Goal: Find specific page/section: Find specific page/section

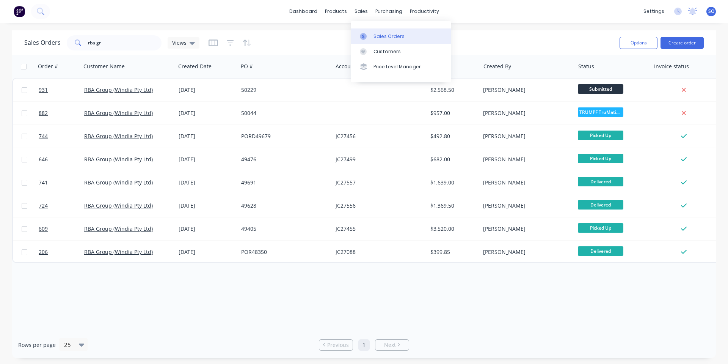
click at [363, 31] on link "Sales Orders" at bounding box center [401, 35] width 100 height 15
drag, startPoint x: 104, startPoint y: 46, endPoint x: 0, endPoint y: 37, distance: 104.3
click at [0, 58] on div "Sales Orders rba gr Views Options Create order Order # Customer Name Created Da…" at bounding box center [364, 193] width 728 height 327
type input "asc"
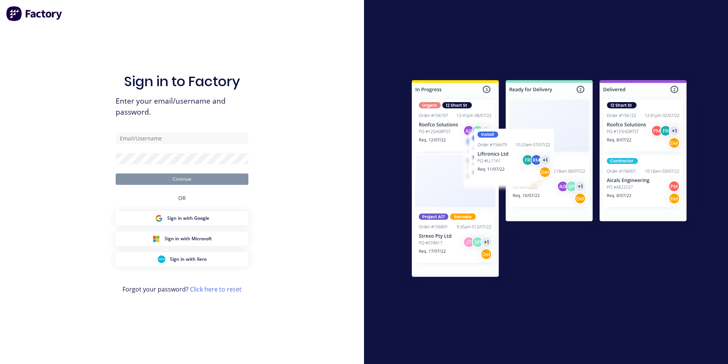
click at [182, 146] on form "Continue" at bounding box center [182, 158] width 133 height 52
click at [183, 140] on input "text" at bounding box center [182, 137] width 133 height 11
type input "[PERSON_NAME][EMAIL_ADDRESS][DOMAIN_NAME]"
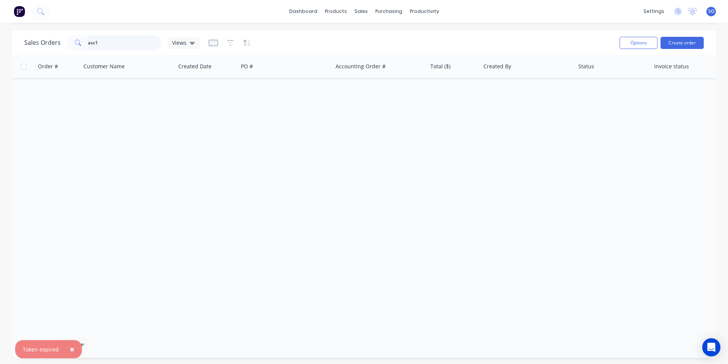
click at [100, 39] on input "asc1" at bounding box center [125, 42] width 74 height 15
drag, startPoint x: 100, startPoint y: 39, endPoint x: 40, endPoint y: 39, distance: 59.9
click at [40, 39] on div "Sales Orders ascb Views" at bounding box center [111, 42] width 175 height 15
type input "ascb"
click at [307, 11] on link "dashboard" at bounding box center [303, 11] width 36 height 11
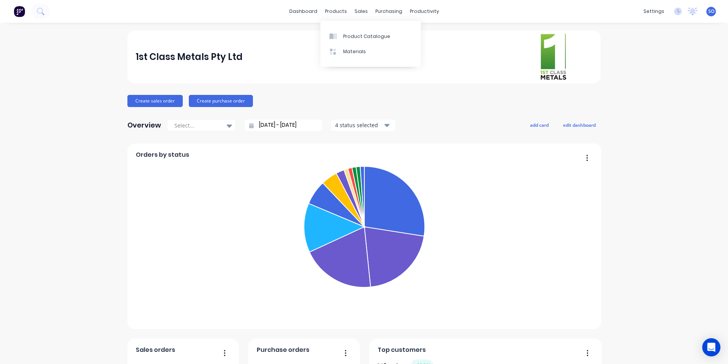
click at [245, 14] on div "dashboard products sales purchasing productivity dashboard products Product Cat…" at bounding box center [364, 11] width 728 height 23
click at [239, 29] on div "dashboard products sales purchasing productivity dashboard products Product Cat…" at bounding box center [364, 182] width 728 height 364
